Goal: Check status: Check status

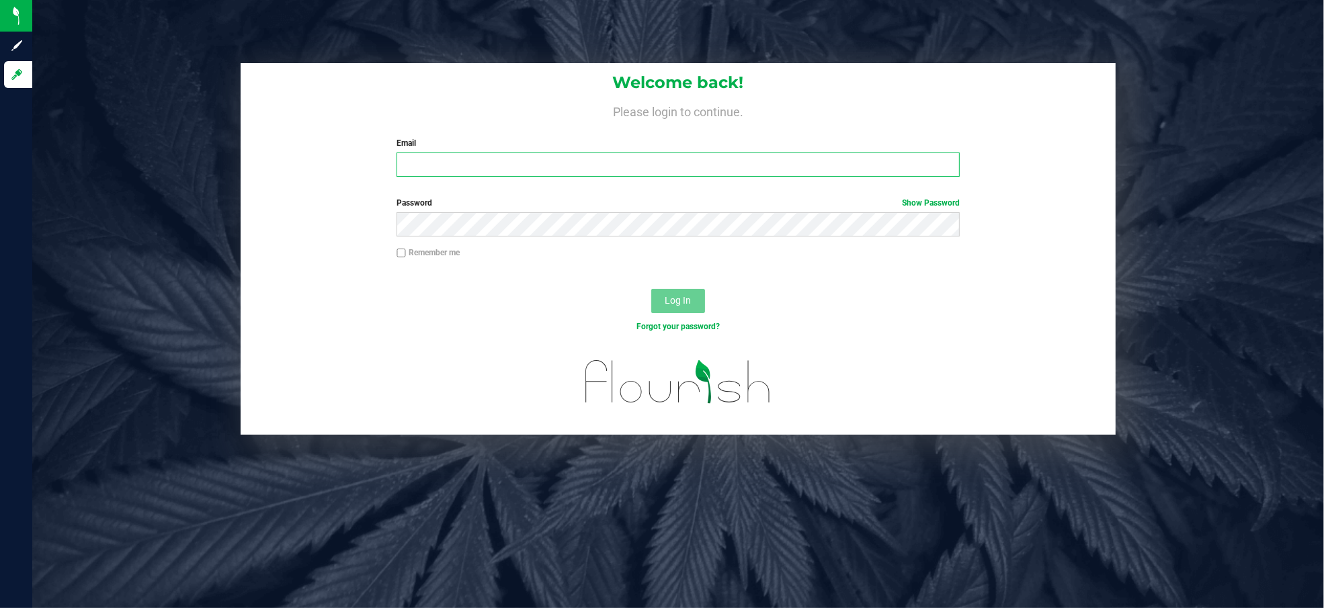
click at [515, 171] on input "Email" at bounding box center [678, 165] width 563 height 24
type input "[EMAIL_ADDRESS][DOMAIN_NAME]"
click at [651, 289] on button "Log In" at bounding box center [678, 301] width 54 height 24
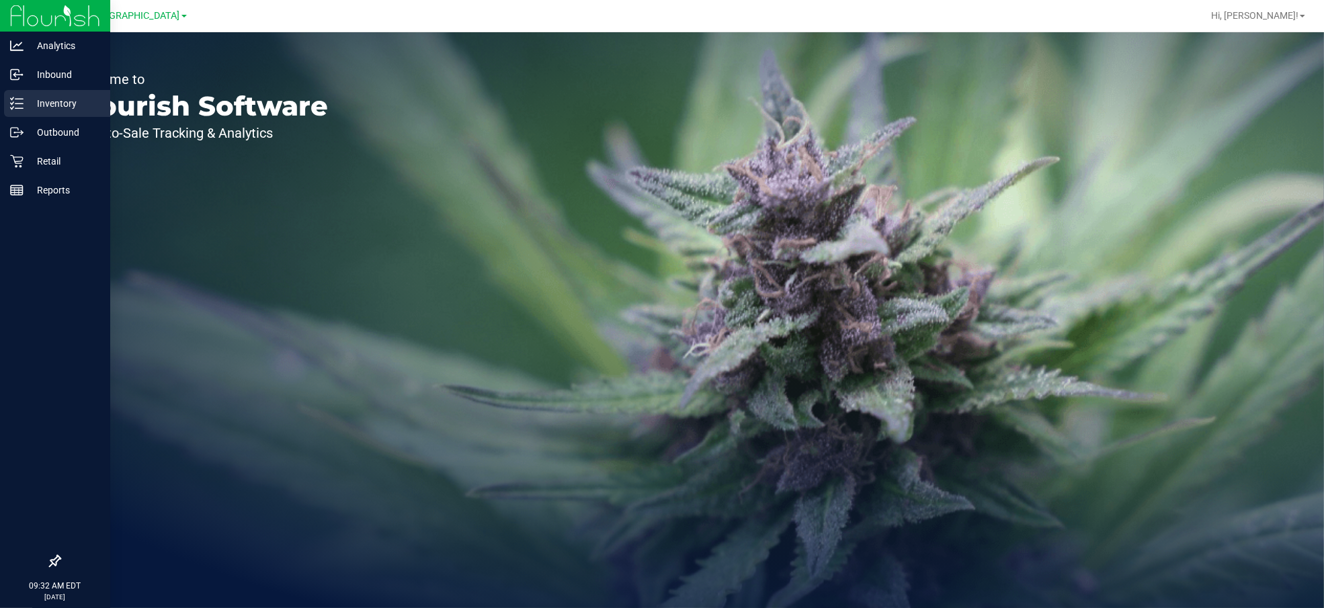
click at [40, 102] on p "Inventory" at bounding box center [64, 103] width 81 height 16
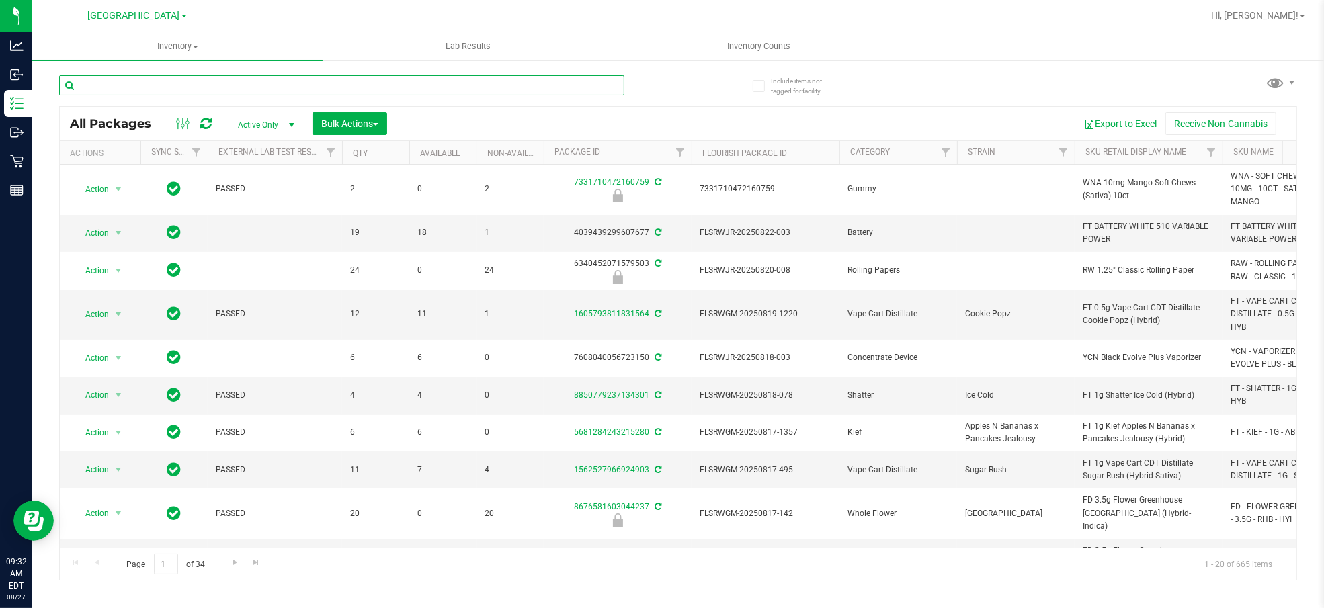
click at [180, 82] on input "text" at bounding box center [341, 85] width 565 height 20
paste input "W-JUL25ARZ03-0723"
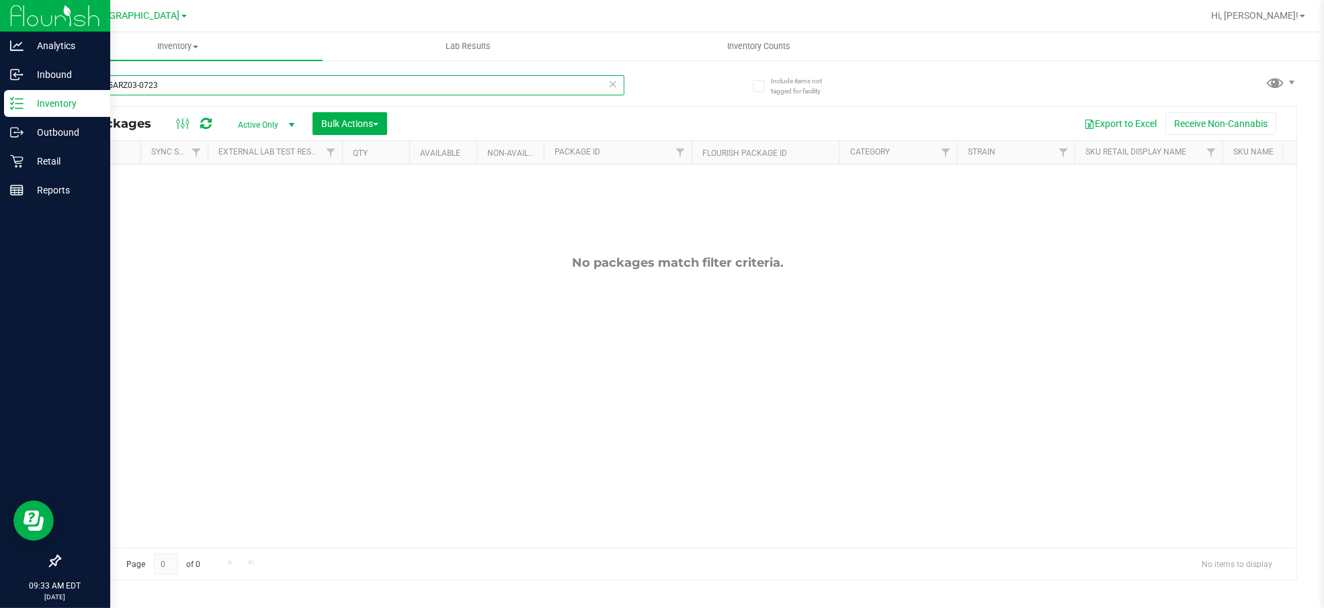
type input "W-JUL25ARZ03-0723"
click at [54, 99] on p "Inventory" at bounding box center [64, 103] width 81 height 16
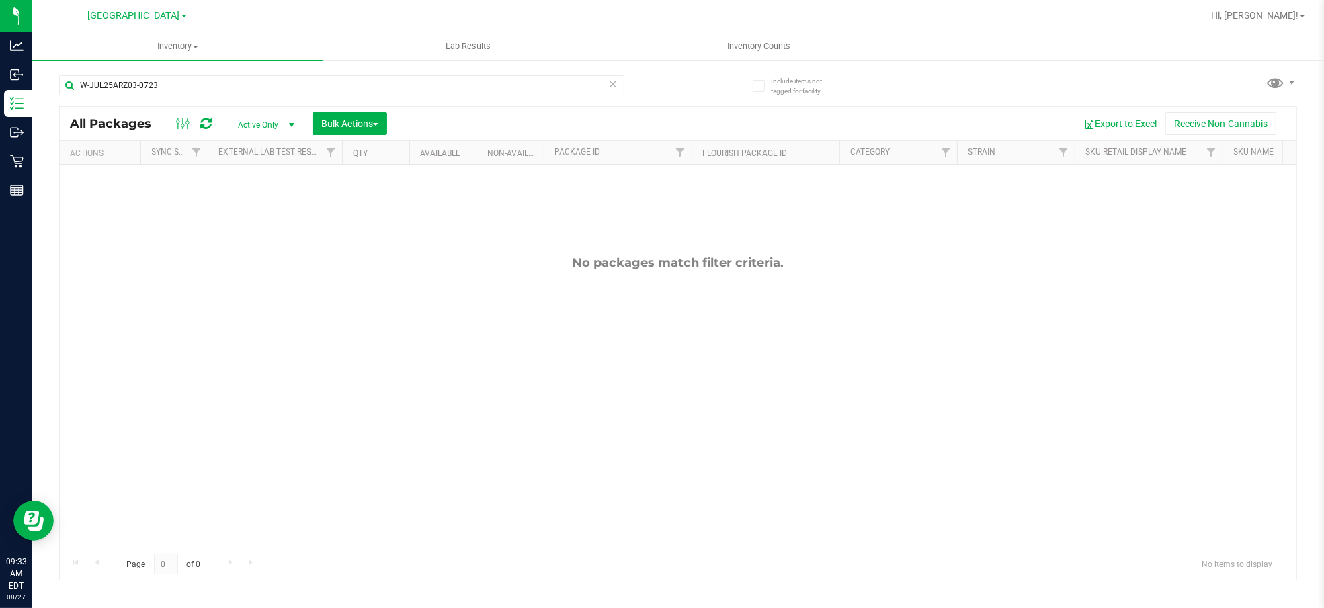
click at [611, 81] on icon at bounding box center [612, 83] width 9 height 16
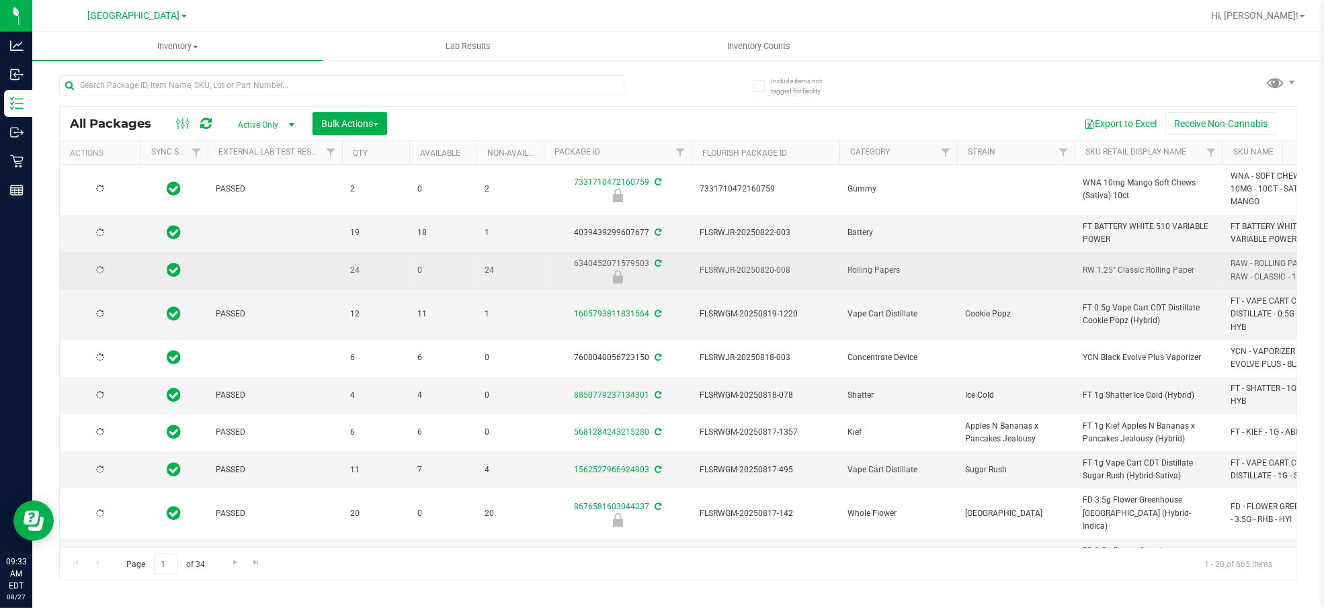
type input "[DATE]"
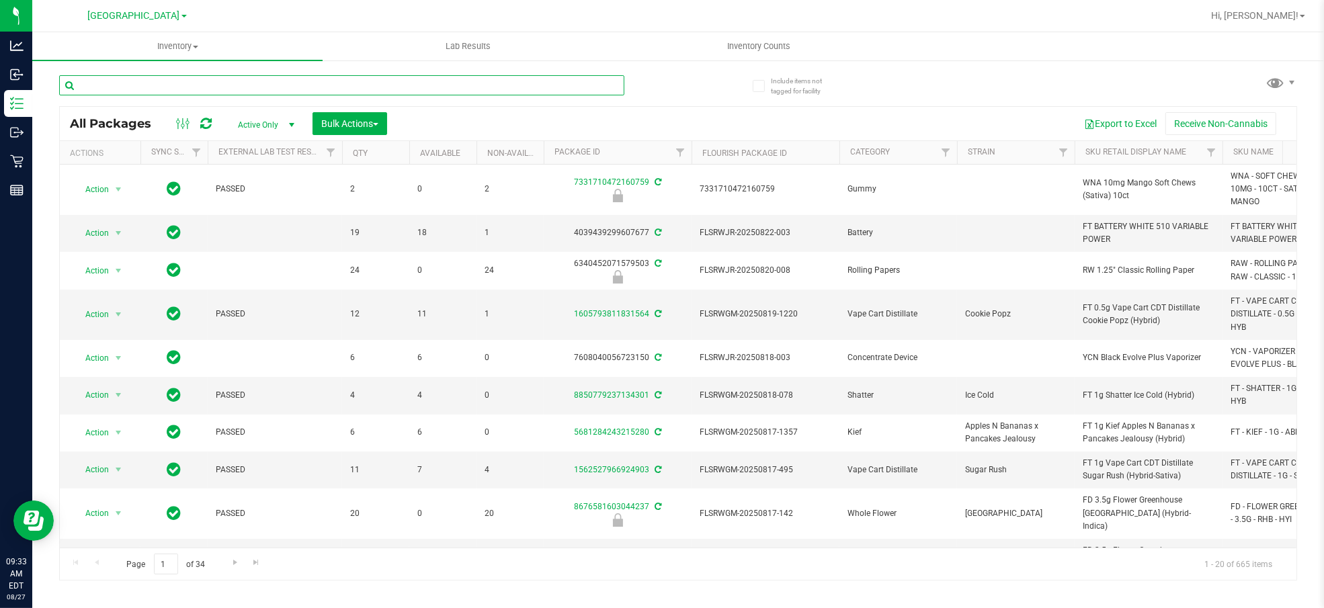
click at [204, 84] on input "text" at bounding box center [341, 85] width 565 height 20
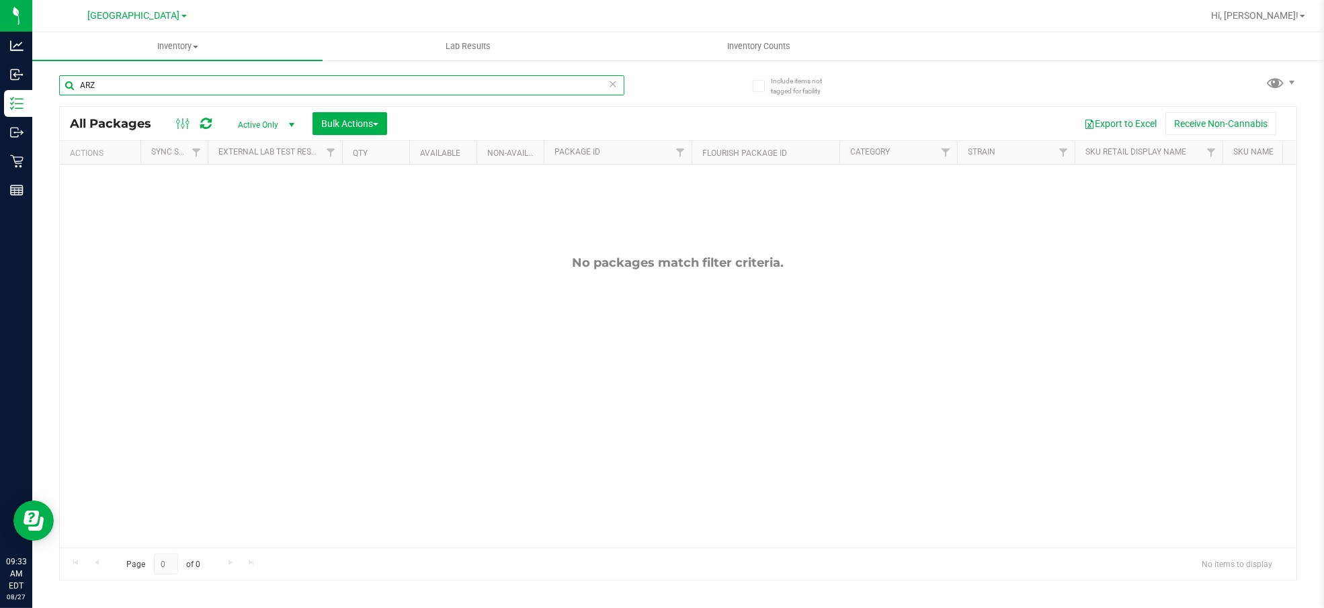
type input "ARZ"
